Goal: Information Seeking & Learning: Learn about a topic

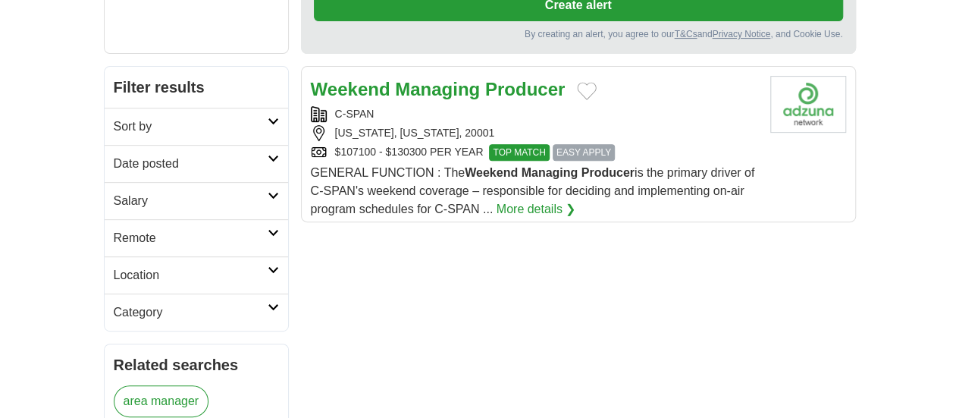
scroll to position [172, 0]
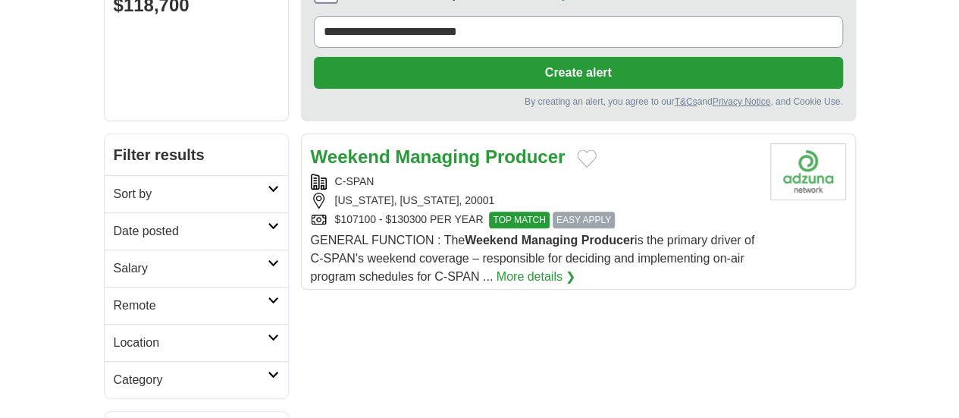
click at [485, 146] on strong "Producer" at bounding box center [525, 156] width 80 height 20
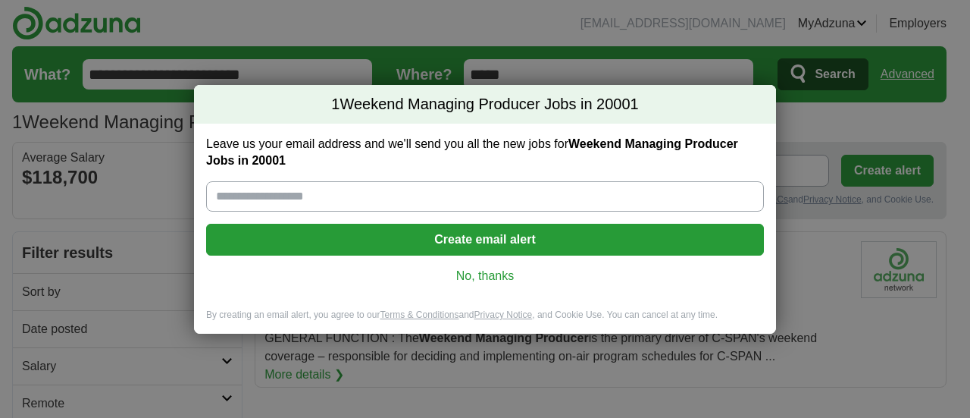
click at [474, 274] on link "No, thanks" at bounding box center [485, 276] width 534 height 17
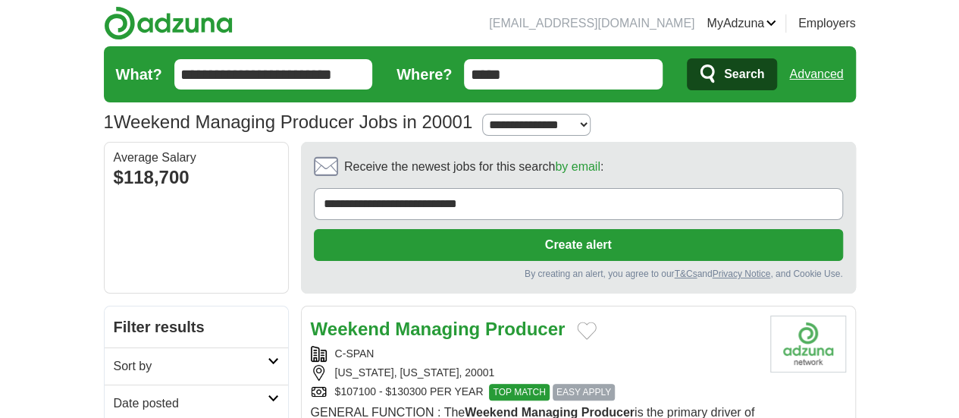
click at [395, 318] on strong "Managing" at bounding box center [437, 328] width 85 height 20
